Goal: Task Accomplishment & Management: Use online tool/utility

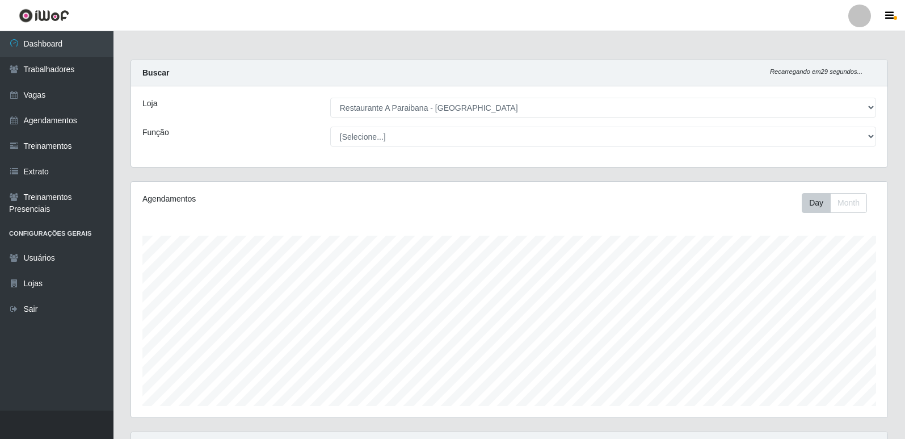
select select "342"
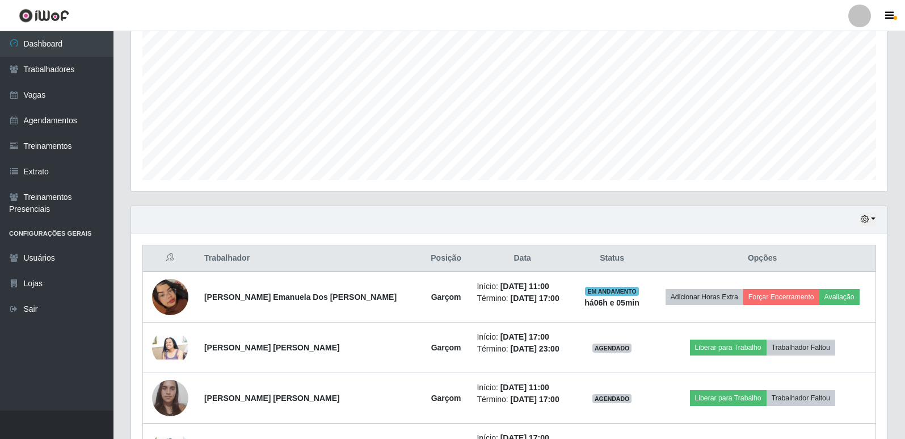
scroll to position [235, 756]
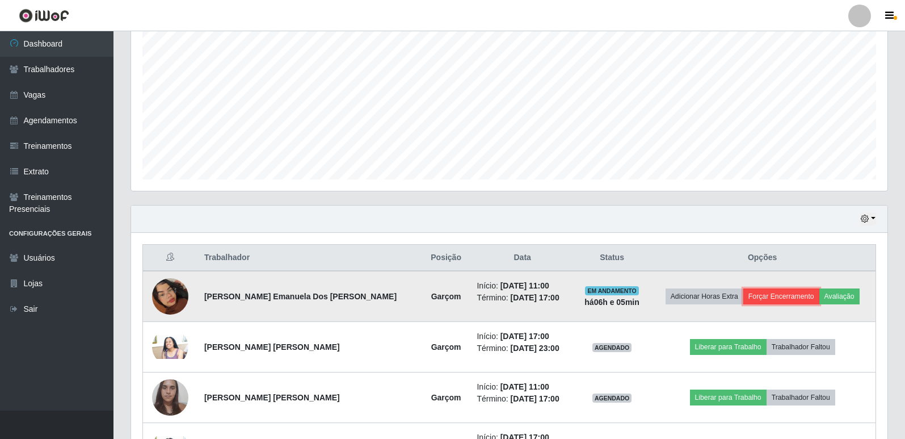
click at [775, 294] on button "Forçar Encerramento" at bounding box center [781, 296] width 76 height 16
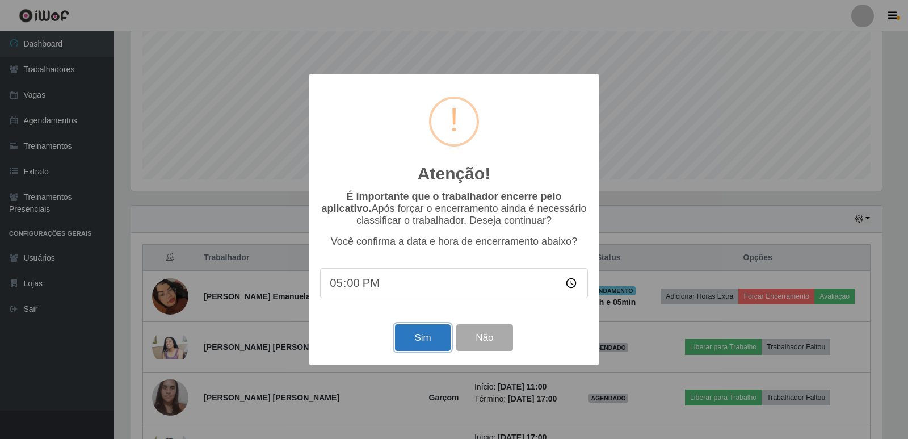
click at [410, 341] on button "Sim" at bounding box center [422, 337] width 55 height 27
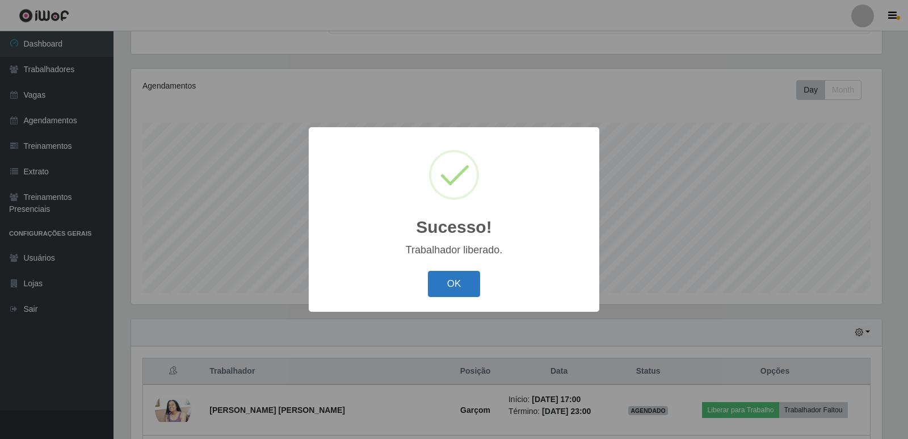
click at [456, 288] on button "OK" at bounding box center [454, 284] width 53 height 27
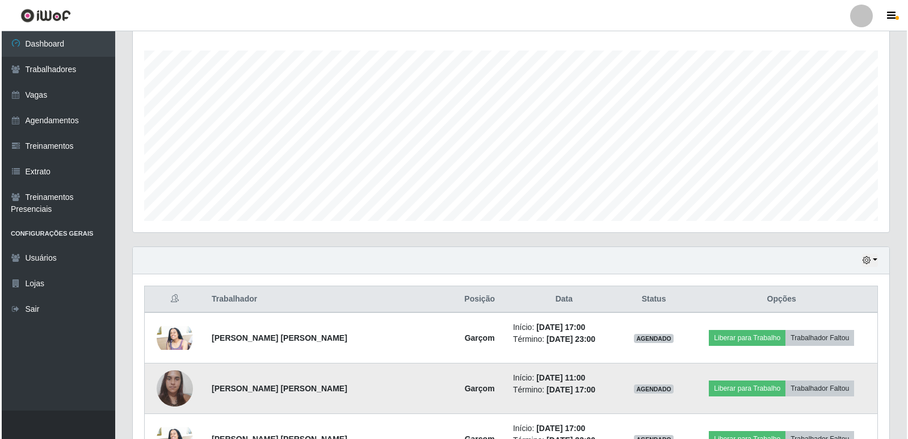
scroll to position [226, 0]
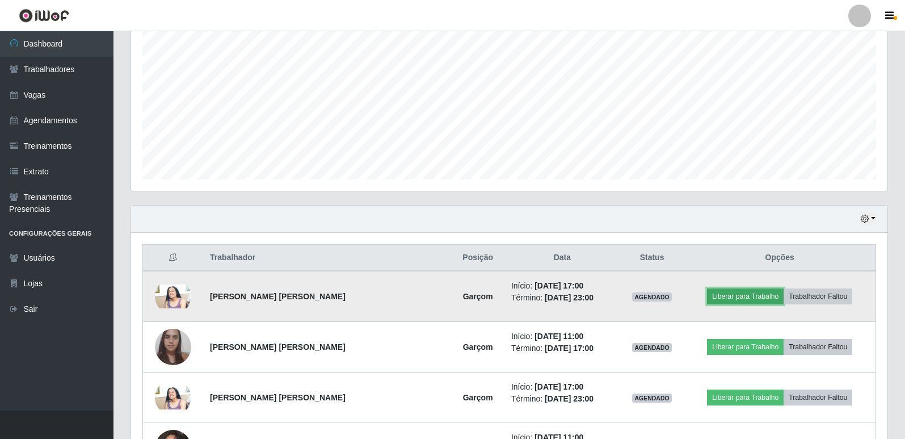
click at [737, 294] on button "Liberar para Trabalho" at bounding box center [745, 296] width 77 height 16
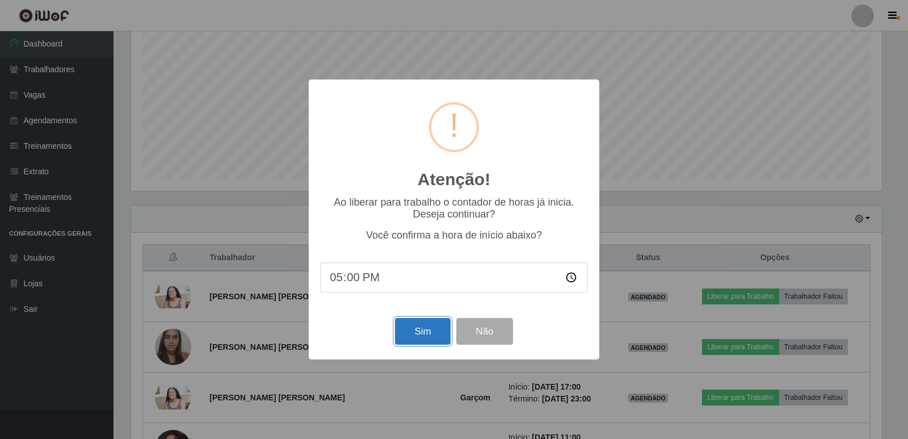
click at [429, 329] on button "Sim" at bounding box center [422, 331] width 55 height 27
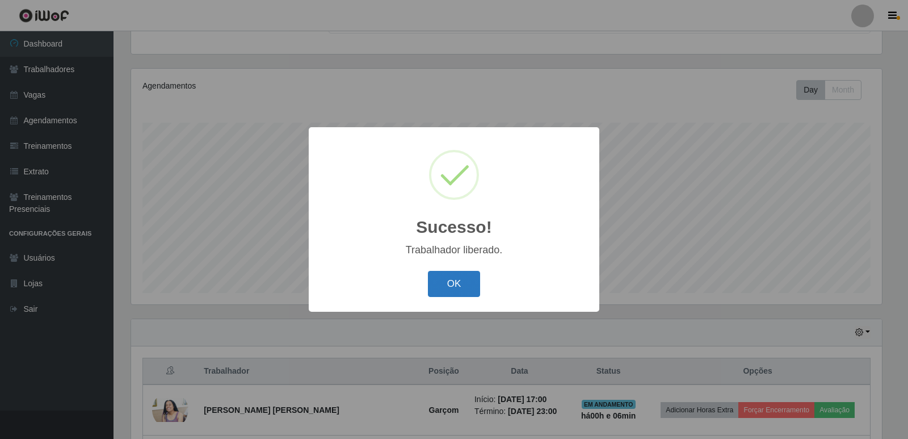
click at [455, 288] on button "OK" at bounding box center [454, 284] width 53 height 27
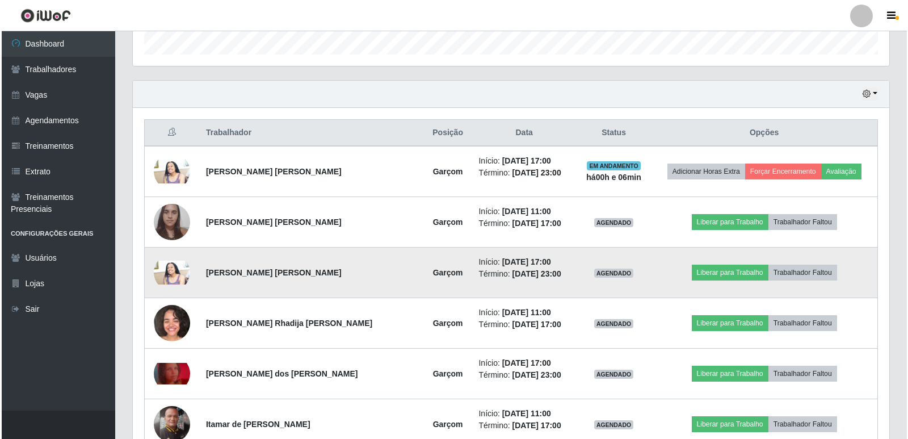
scroll to position [328, 0]
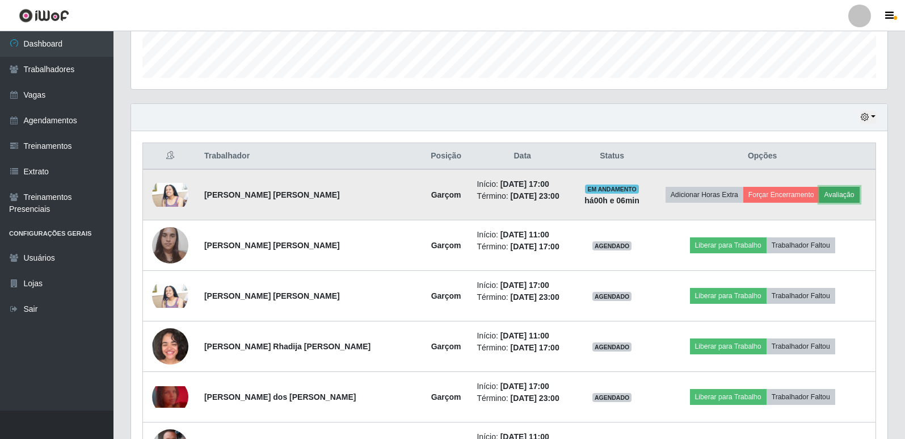
click at [839, 189] on button "Avaliação" at bounding box center [839, 195] width 40 height 16
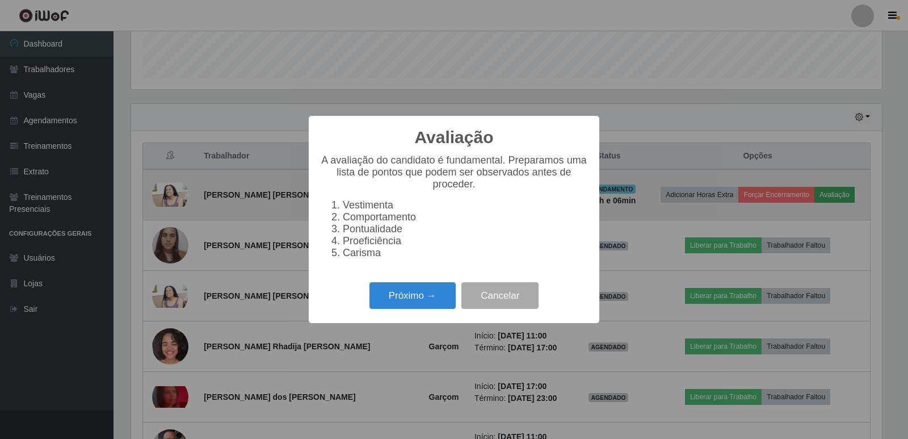
scroll to position [235, 751]
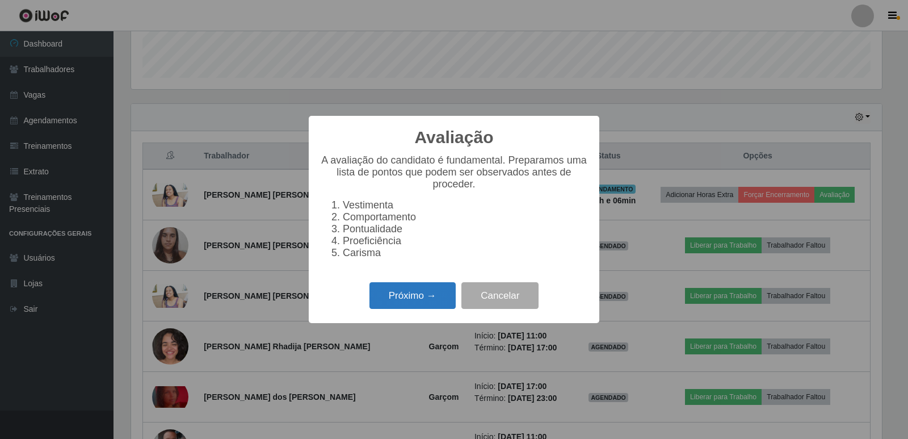
click at [413, 294] on button "Próximo →" at bounding box center [412, 295] width 86 height 27
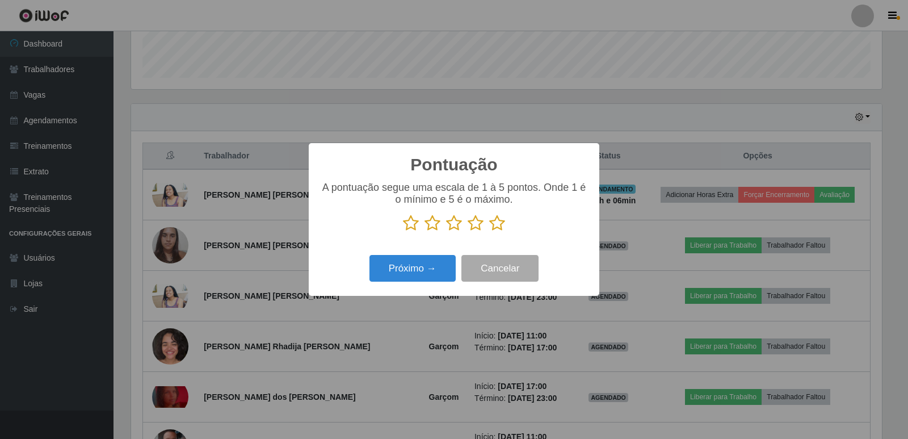
scroll to position [567148, 566632]
click at [504, 224] on icon at bounding box center [497, 222] width 16 height 17
click at [489, 231] on input "radio" at bounding box center [489, 231] width 0 height 0
click at [404, 266] on button "Próximo →" at bounding box center [412, 268] width 86 height 27
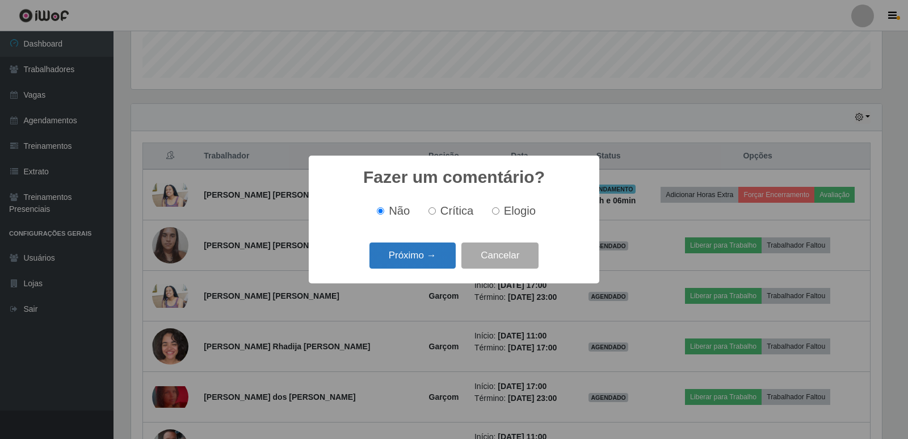
click at [436, 258] on button "Próximo →" at bounding box center [412, 255] width 86 height 27
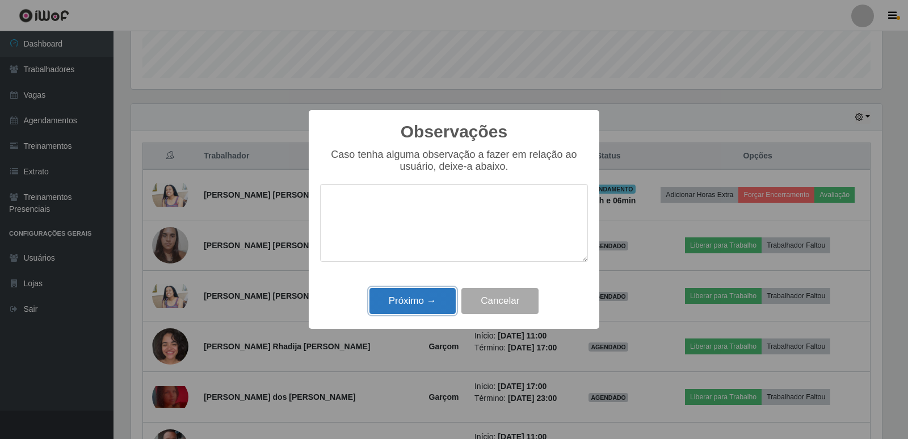
click at [417, 299] on button "Próximo →" at bounding box center [412, 301] width 86 height 27
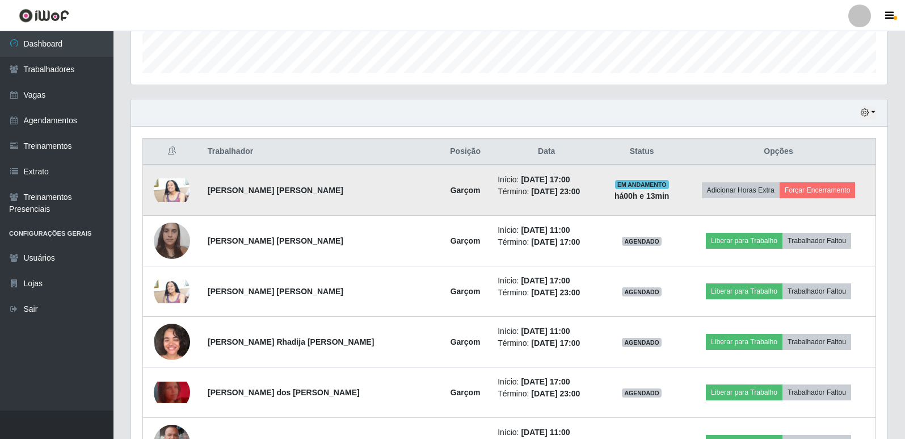
scroll to position [328, 0]
